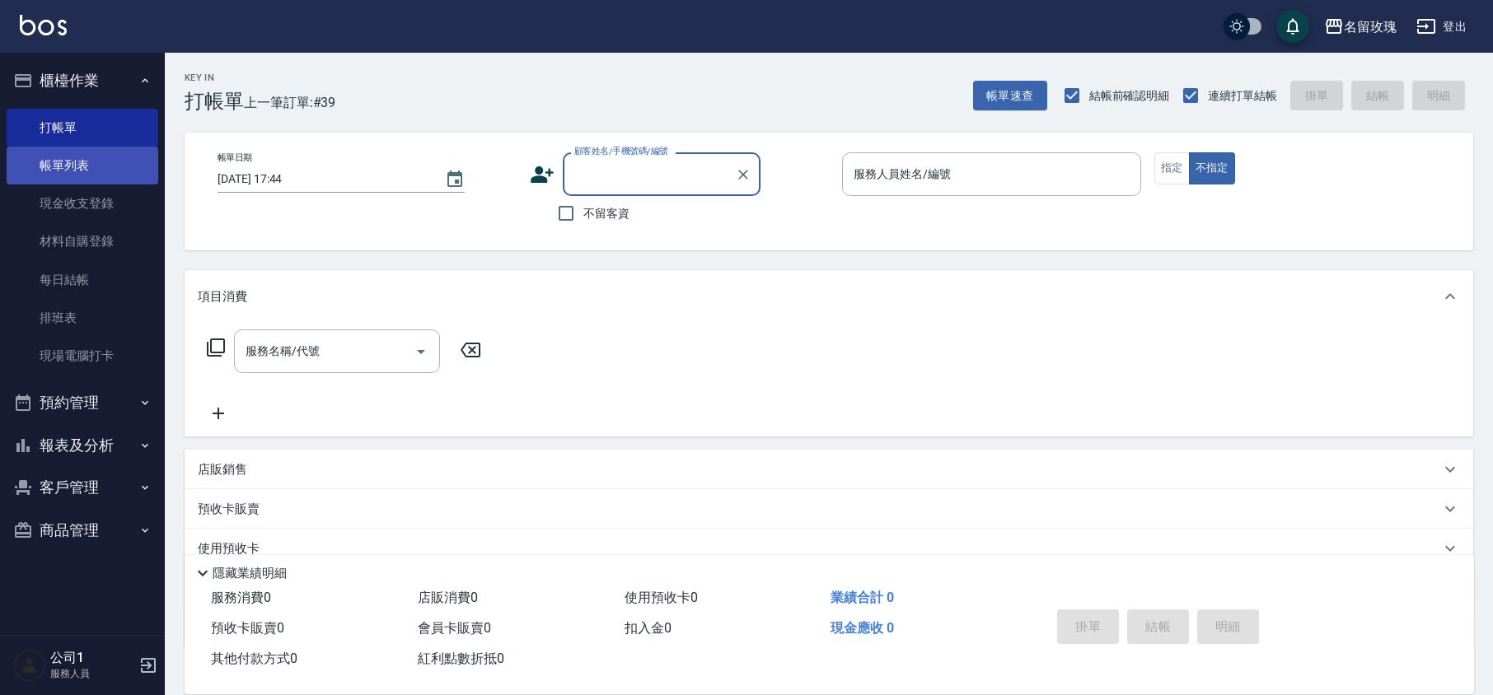
click at [77, 163] on link "帳單列表" at bounding box center [83, 166] width 152 height 38
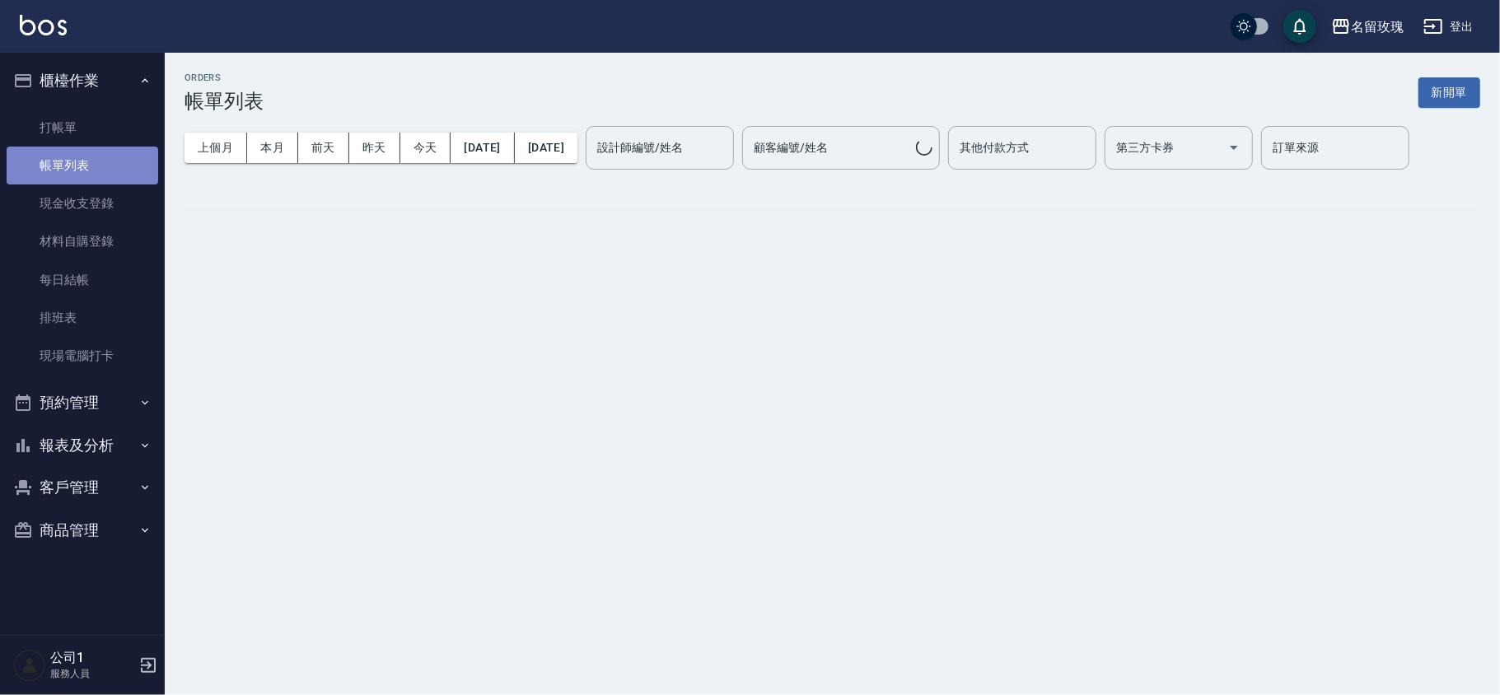
click at [73, 158] on link "帳單列表" at bounding box center [83, 166] width 152 height 38
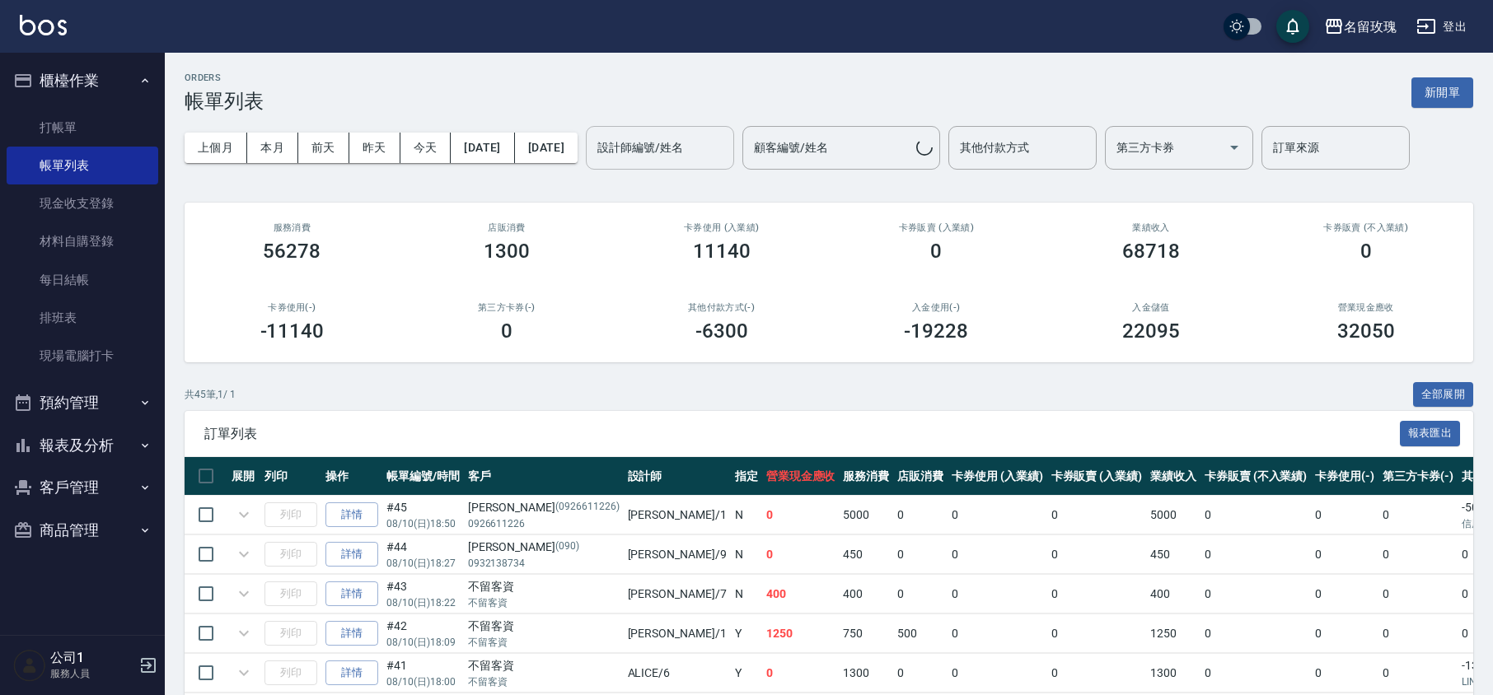
click at [685, 152] on input "設計師編號/姓名" at bounding box center [659, 147] width 133 height 29
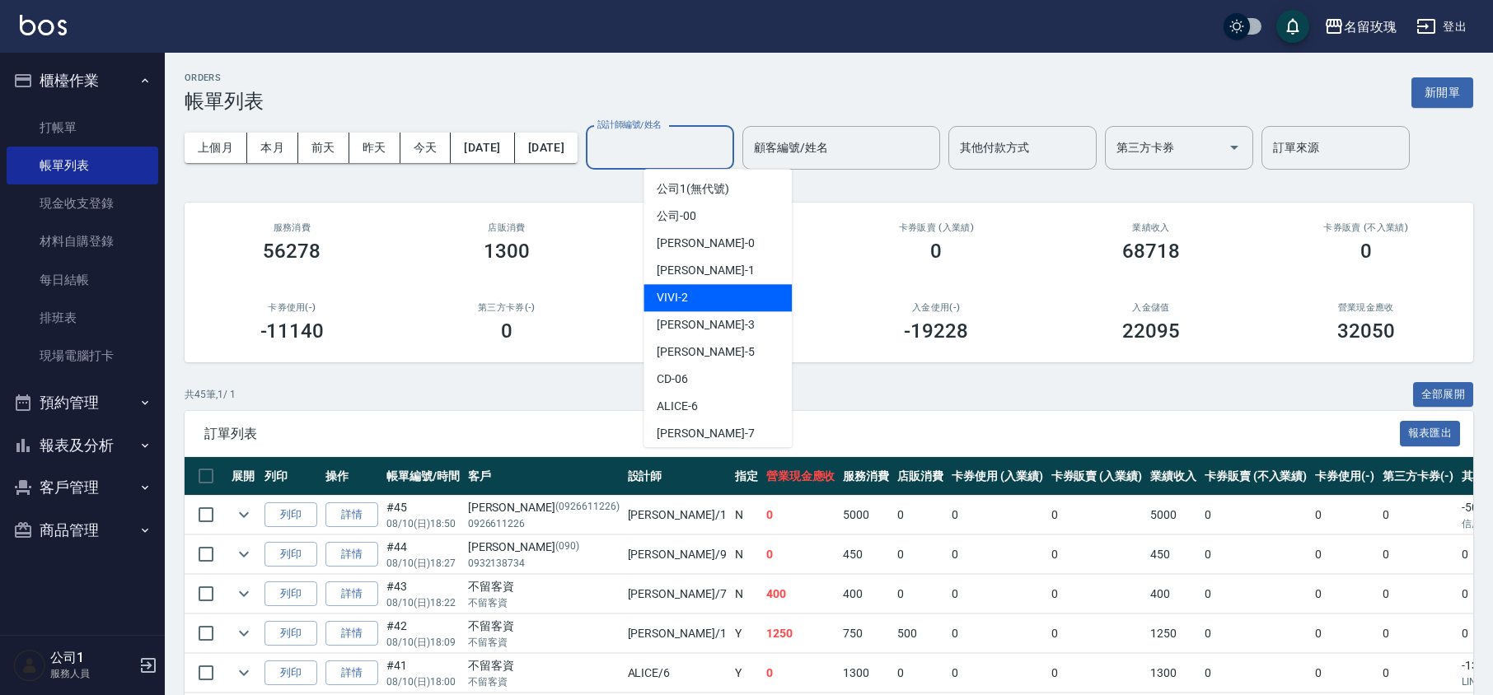
click at [698, 303] on div "VIVI -2" at bounding box center [717, 297] width 148 height 27
type input "VIVI-2"
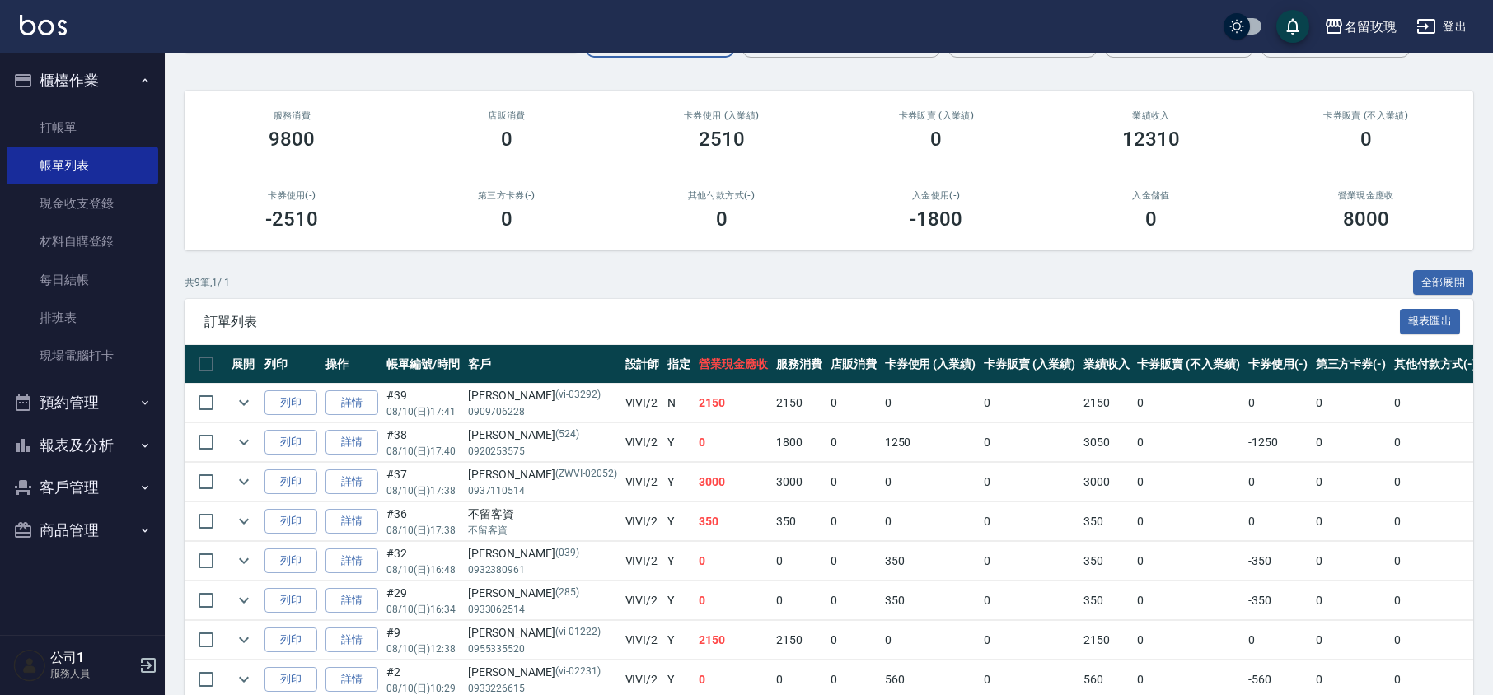
scroll to position [242, 0]
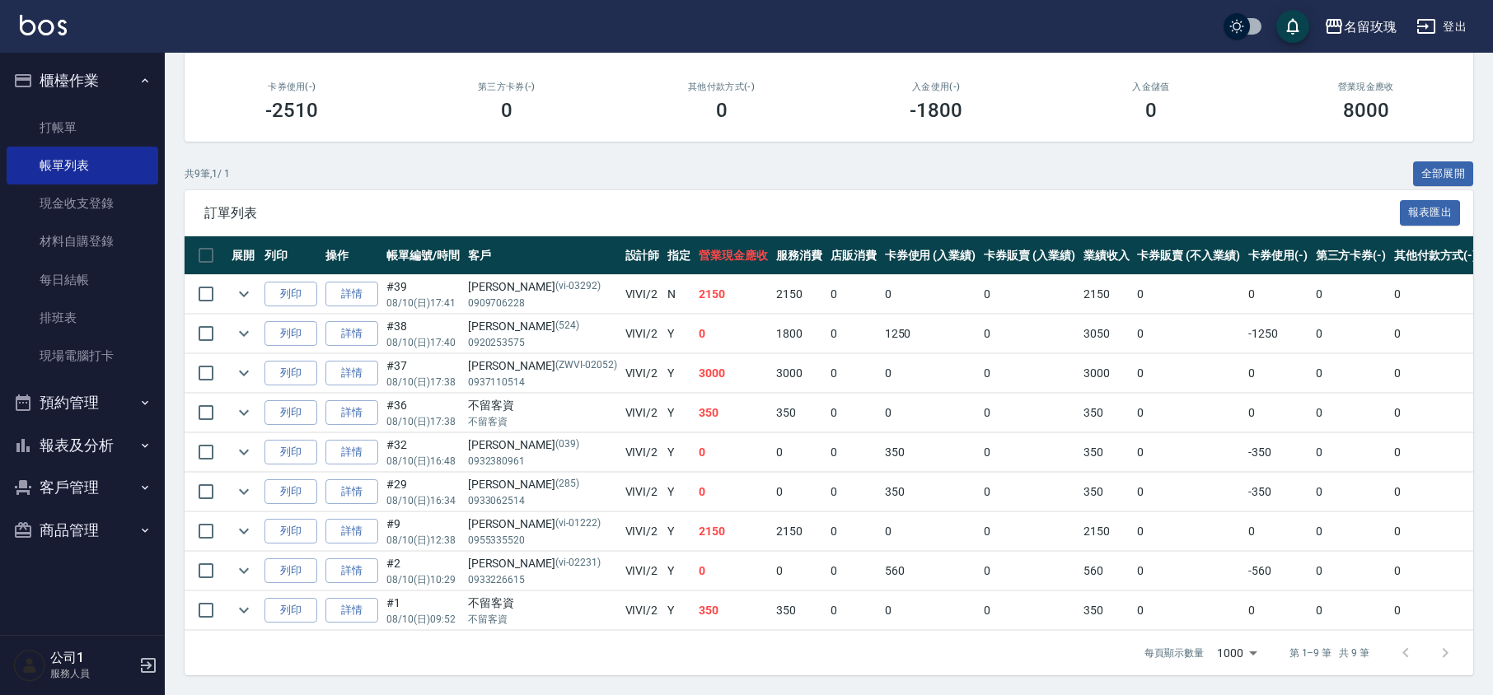
click at [70, 451] on button "報表及分析" at bounding box center [83, 445] width 152 height 43
click at [56, 563] on link "互助日報表" at bounding box center [83, 568] width 152 height 38
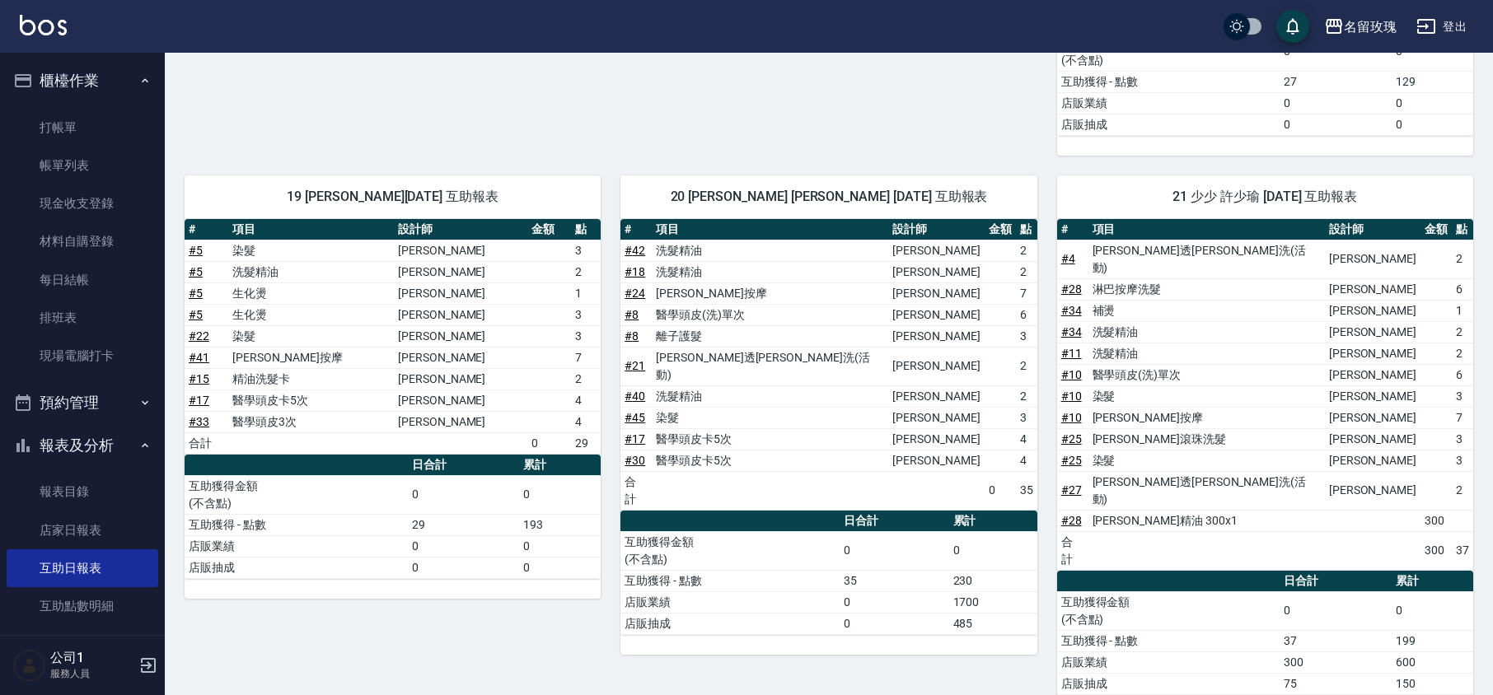
scroll to position [977, 0]
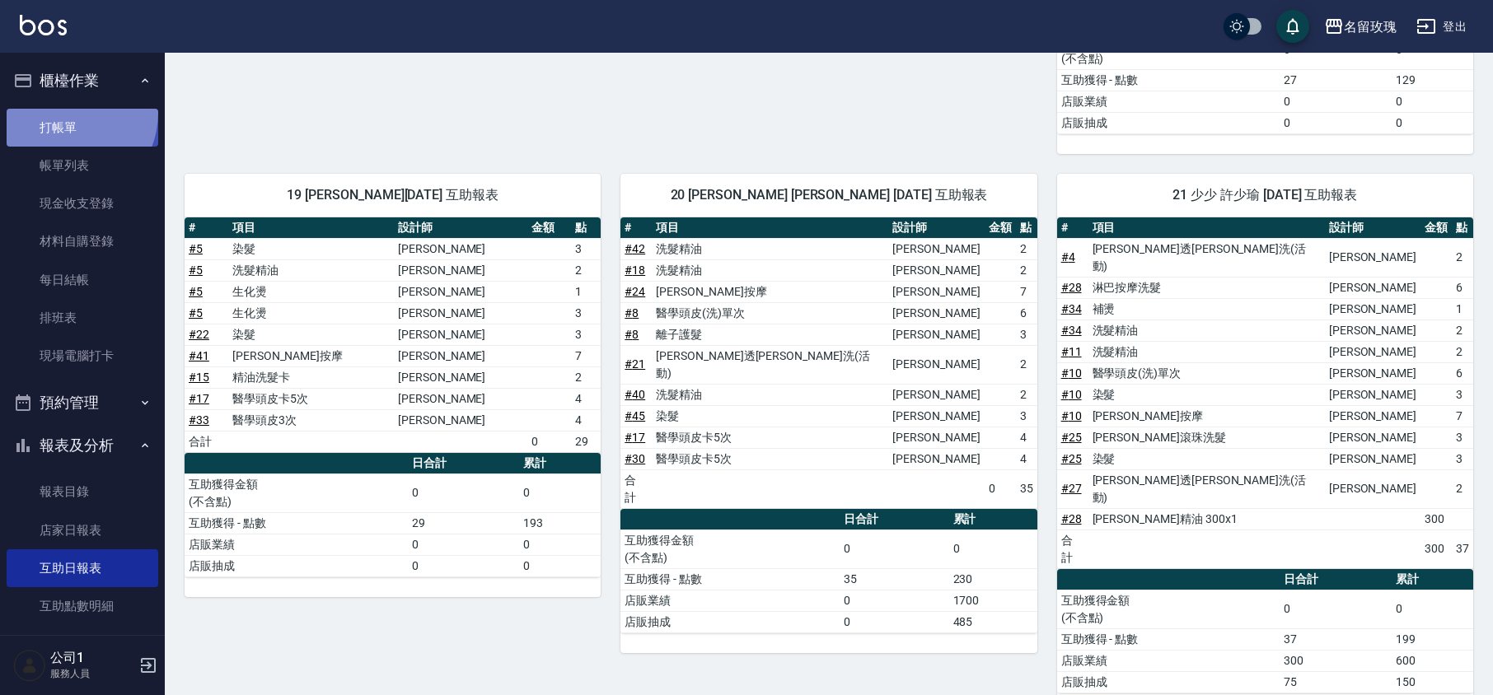
click at [61, 112] on link "打帳單" at bounding box center [83, 128] width 152 height 38
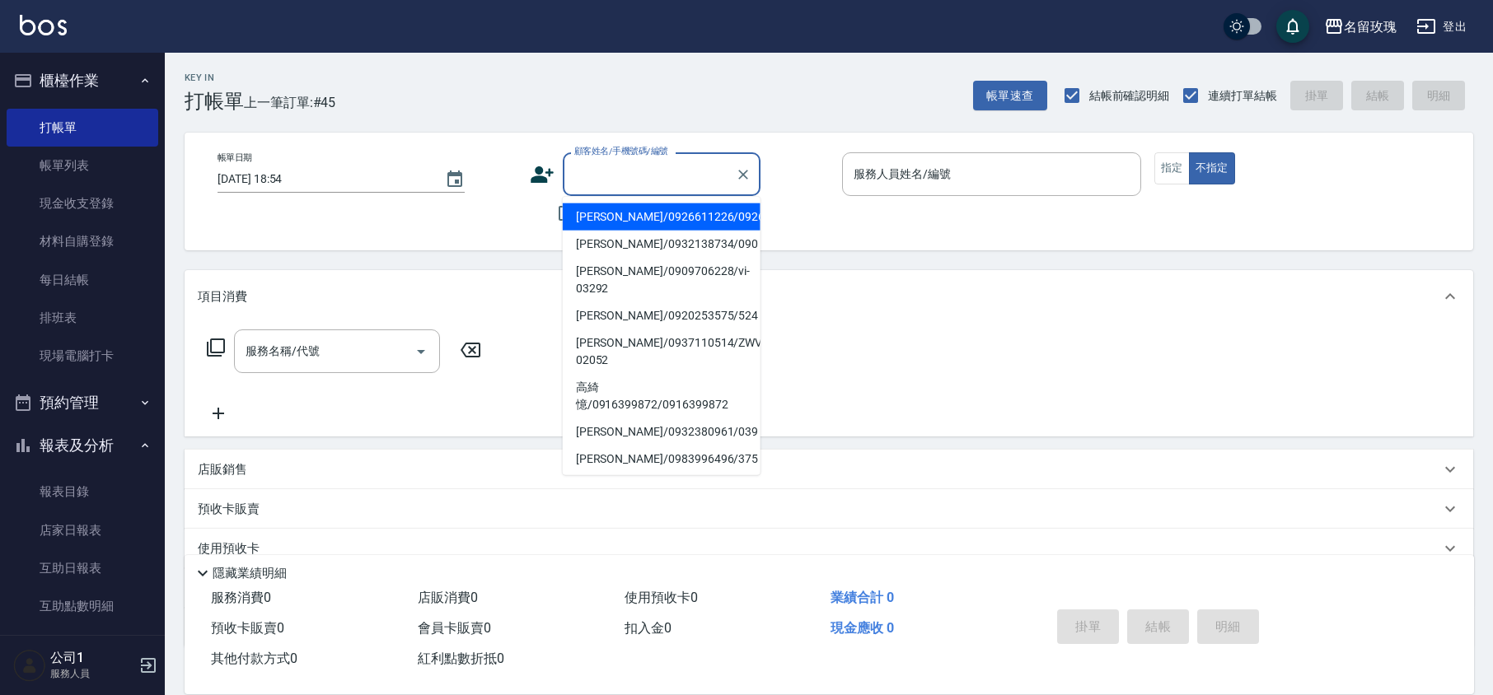
click at [621, 179] on input "顧客姓名/手機號碼/編號" at bounding box center [649, 174] width 158 height 29
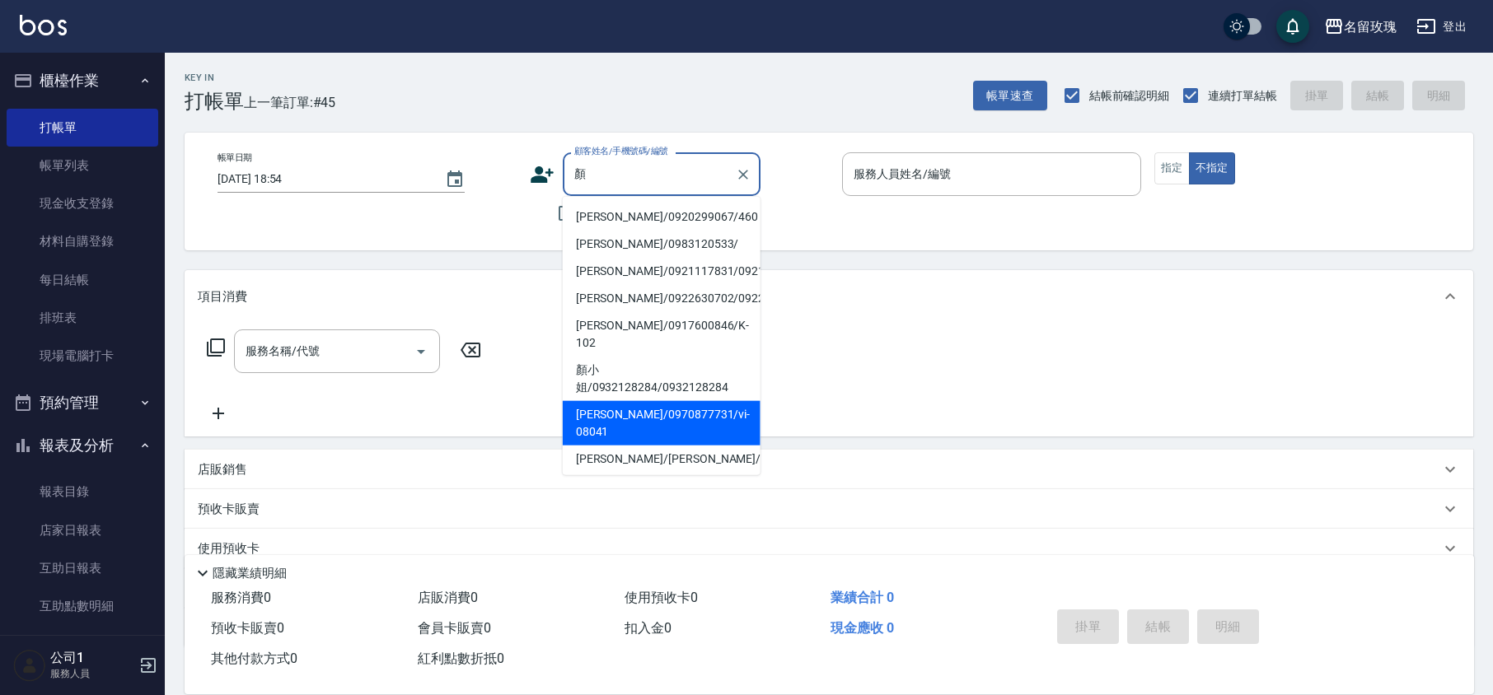
click at [628, 427] on li "[PERSON_NAME]/0970877731/vi-08041" at bounding box center [662, 423] width 198 height 44
type input "[PERSON_NAME]/0970877731/vi-08041"
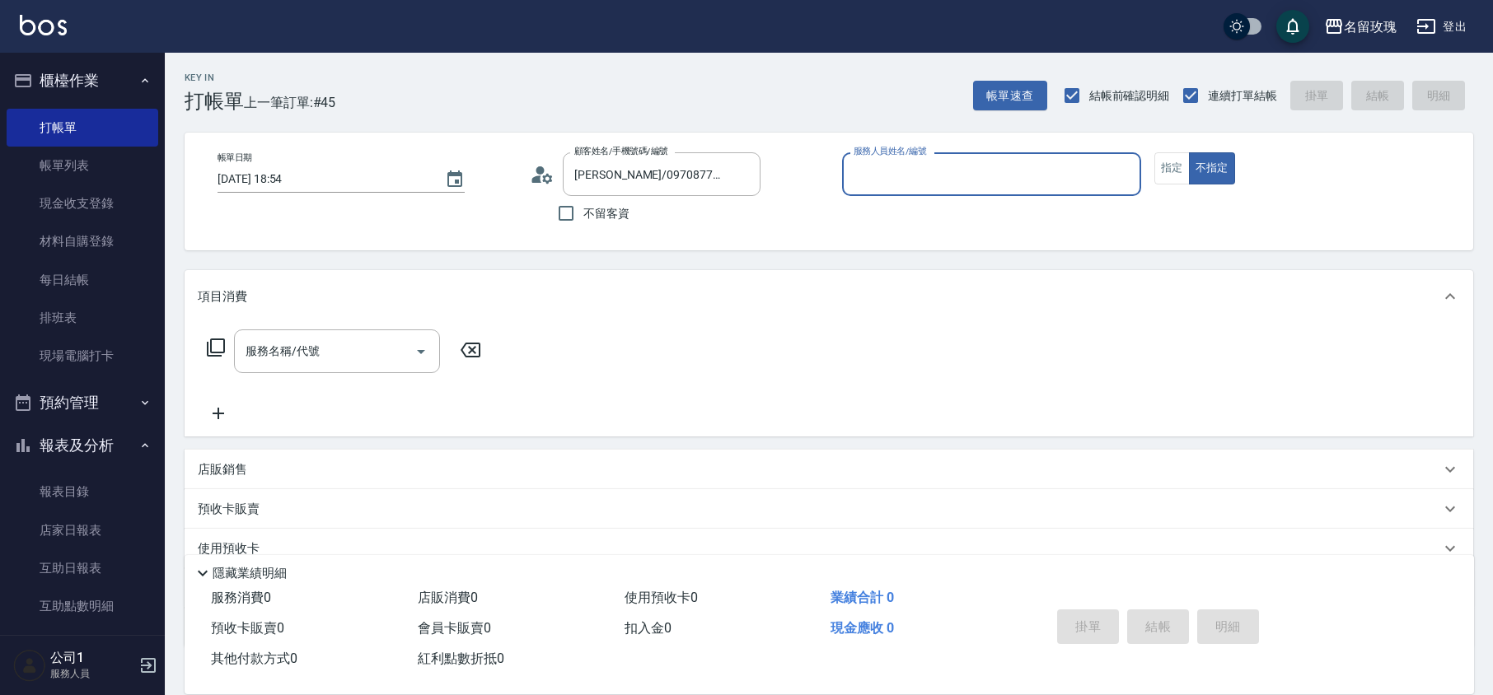
type input "VIVI-2"
click at [219, 347] on icon at bounding box center [216, 348] width 20 height 20
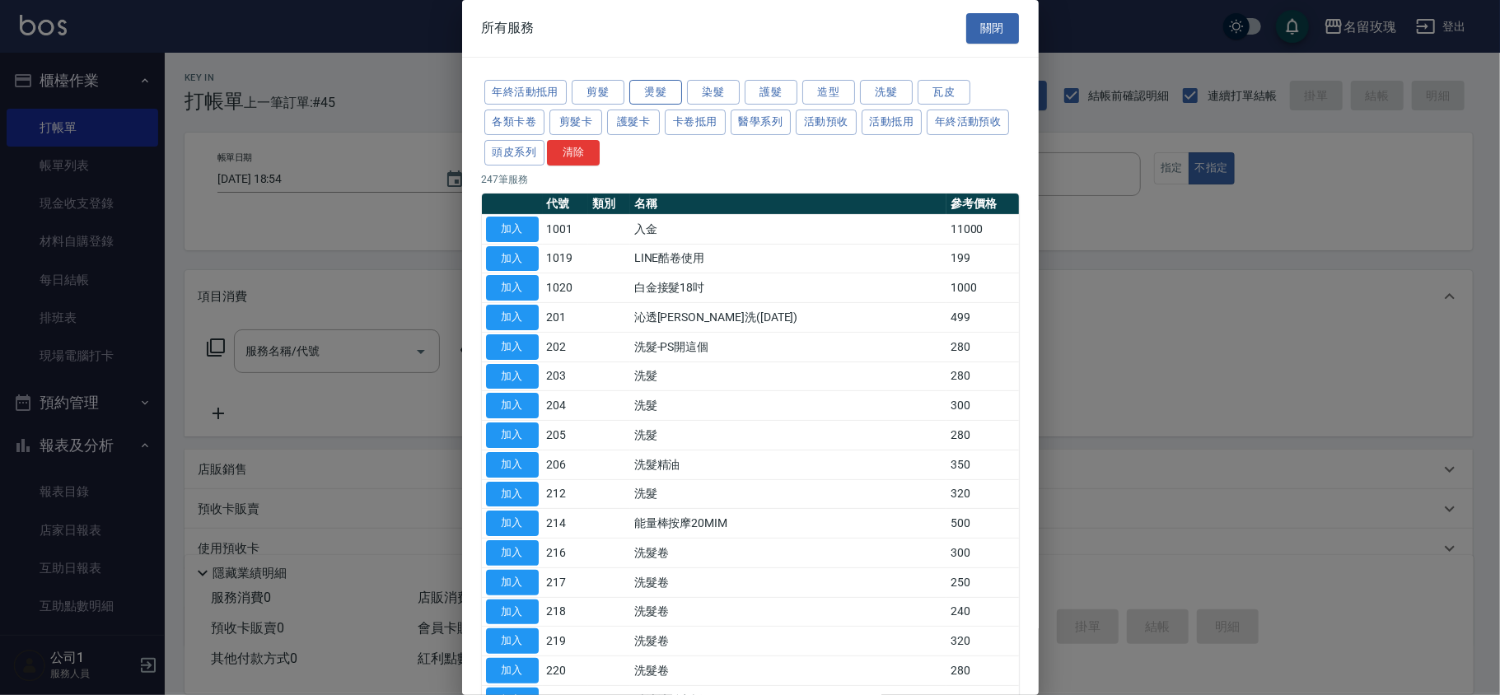
click at [649, 87] on button "燙髮" at bounding box center [655, 93] width 53 height 26
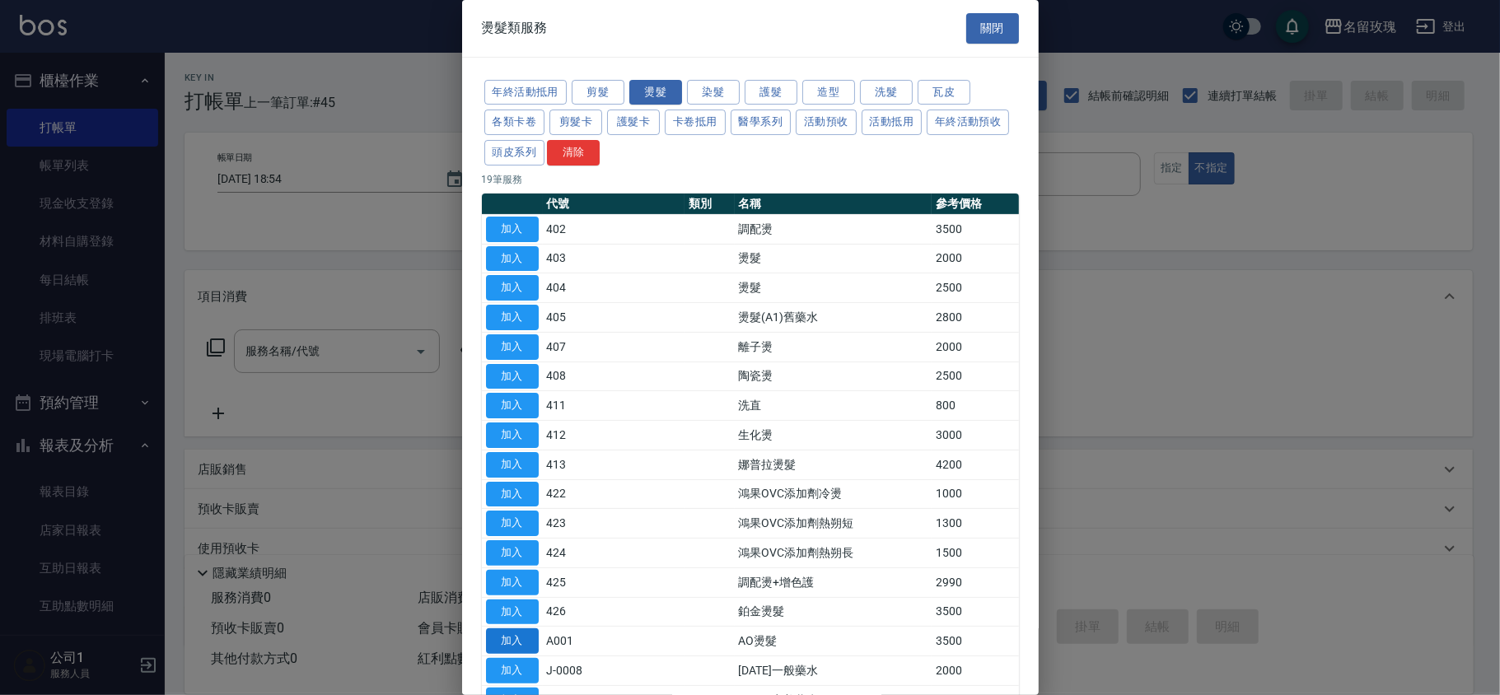
click at [528, 642] on button "加入" at bounding box center [512, 641] width 53 height 26
type input "AO燙髮(A001)"
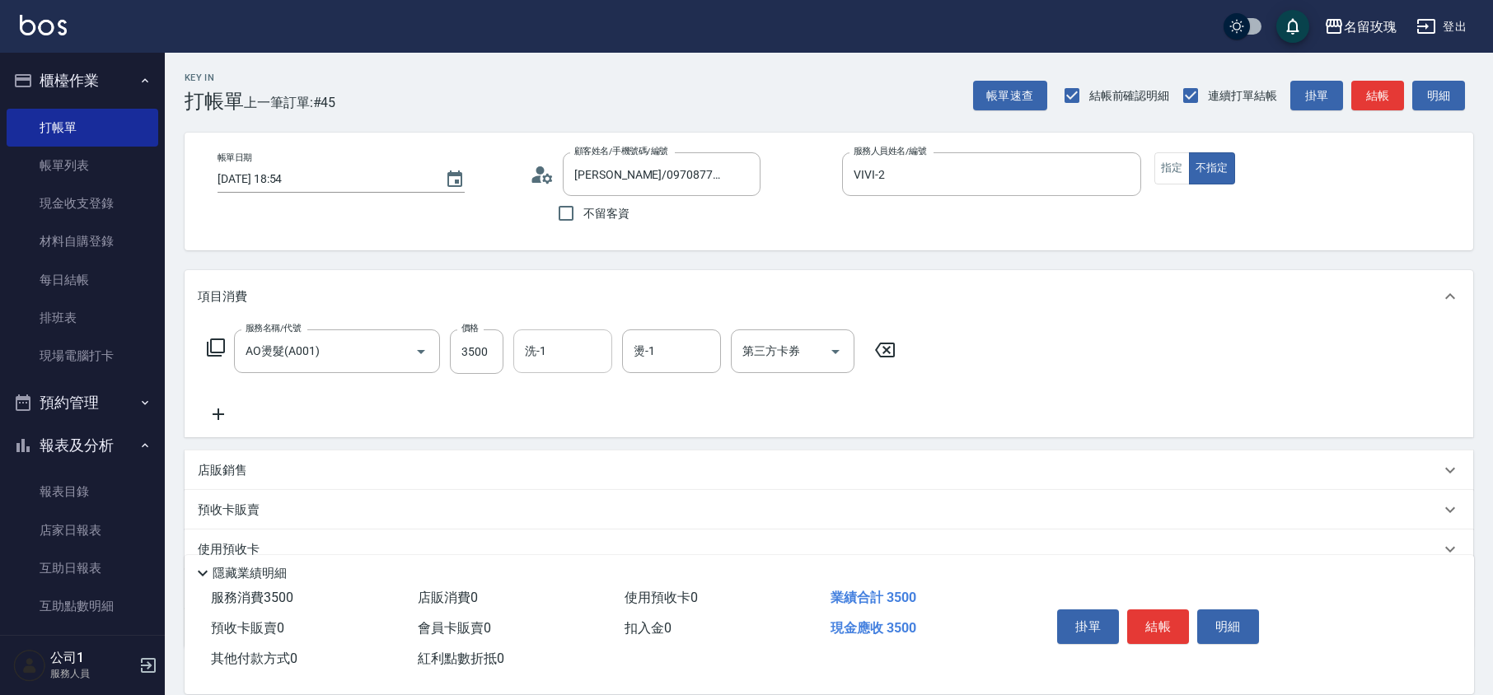
click at [558, 346] on input "洗-1" at bounding box center [563, 351] width 84 height 29
type input "湘芸-17"
click at [1183, 163] on button "指定" at bounding box center [1171, 168] width 35 height 32
click at [1144, 624] on button "結帳" at bounding box center [1158, 627] width 62 height 35
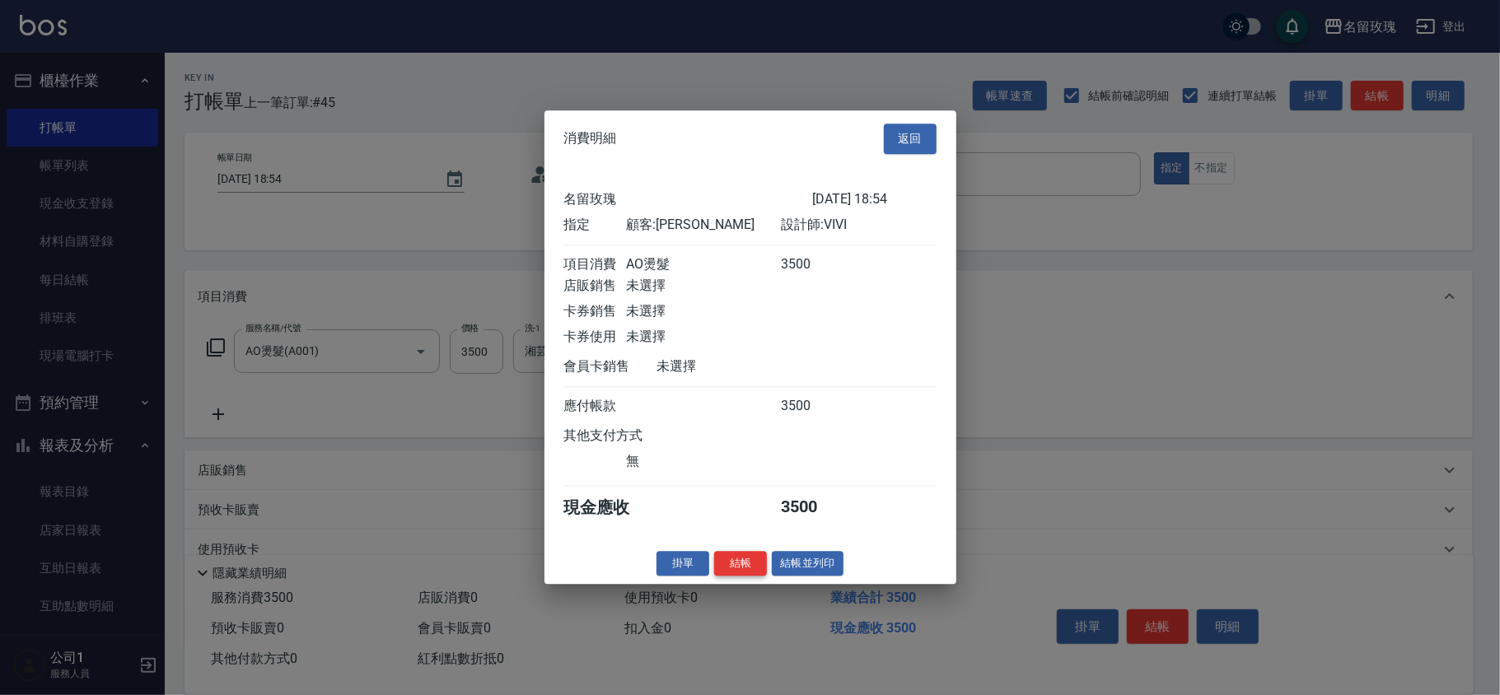
click at [735, 574] on button "結帳" at bounding box center [740, 564] width 53 height 26
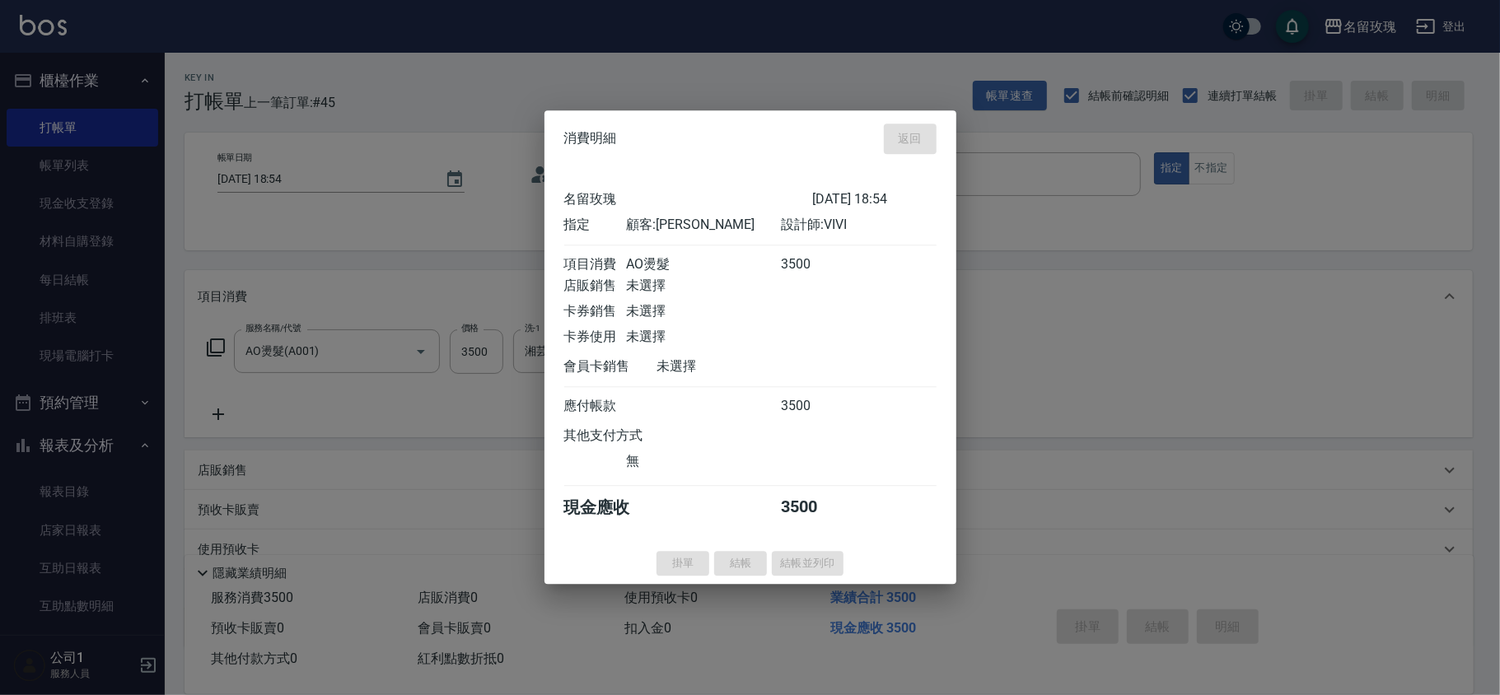
type input "[DATE] 19:09"
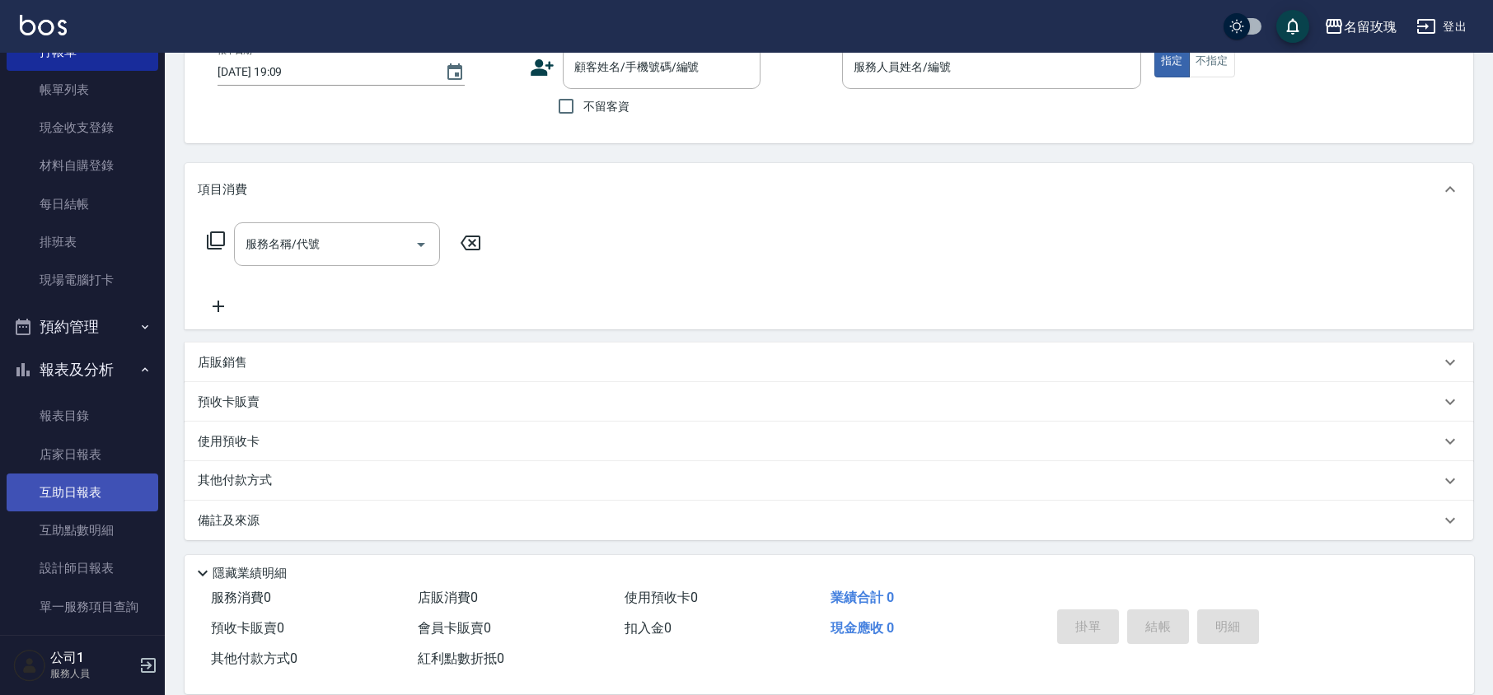
scroll to position [110, 0]
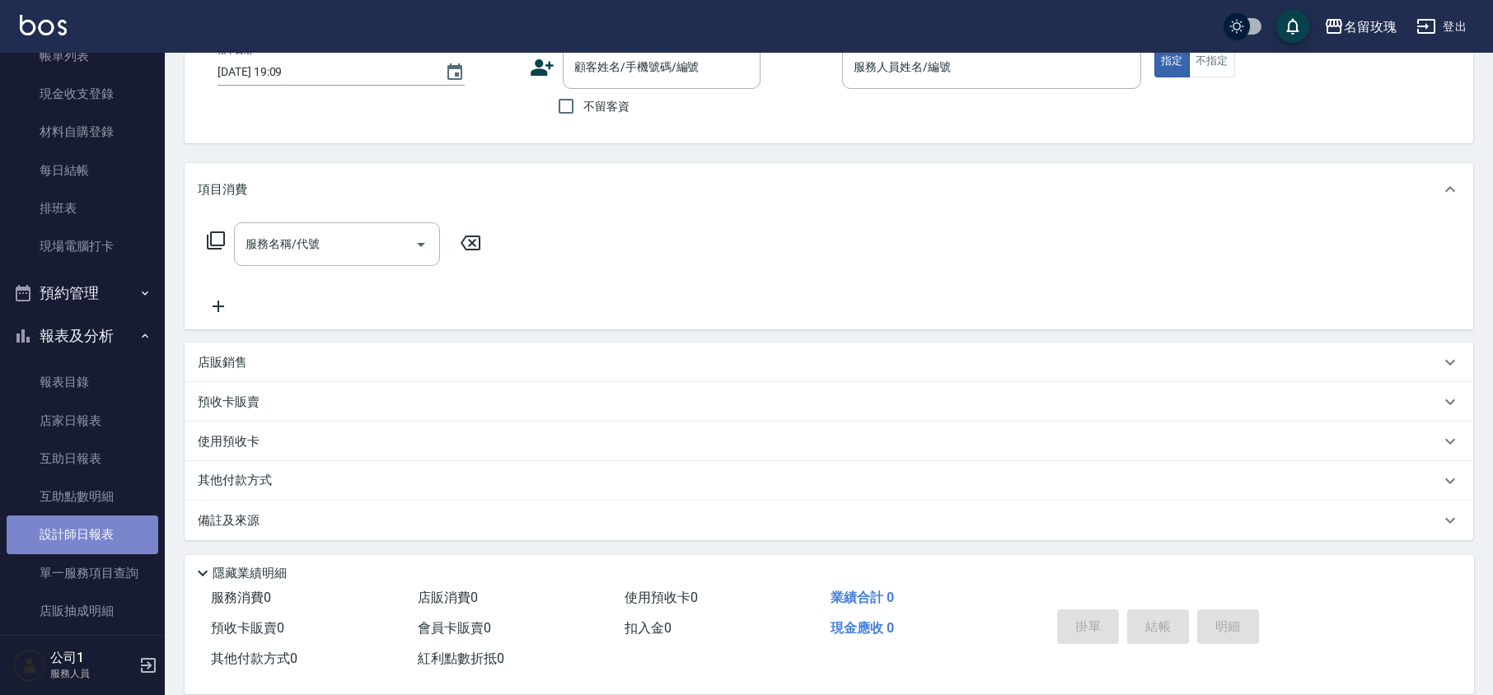
click at [113, 532] on link "設計師日報表" at bounding box center [83, 535] width 152 height 38
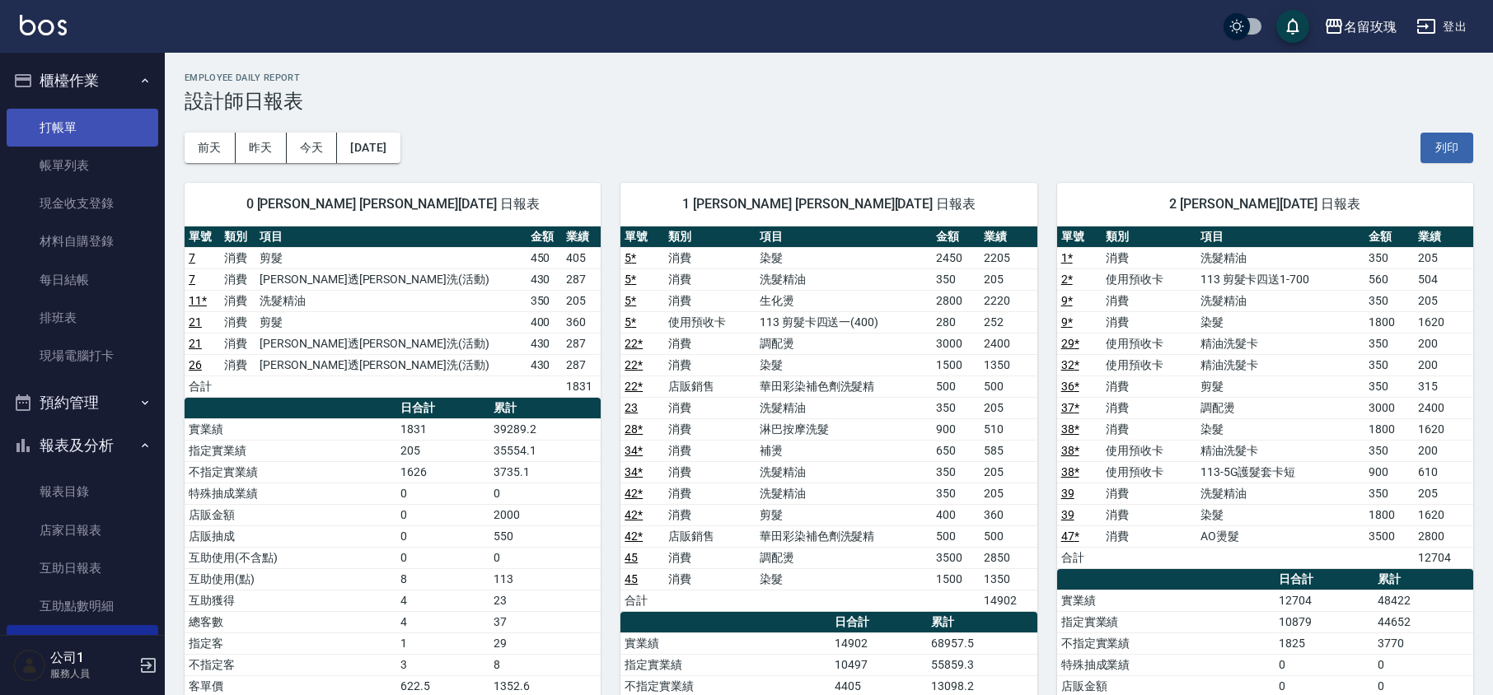
click at [96, 132] on link "打帳單" at bounding box center [83, 128] width 152 height 38
